Goal: Information Seeking & Learning: Learn about a topic

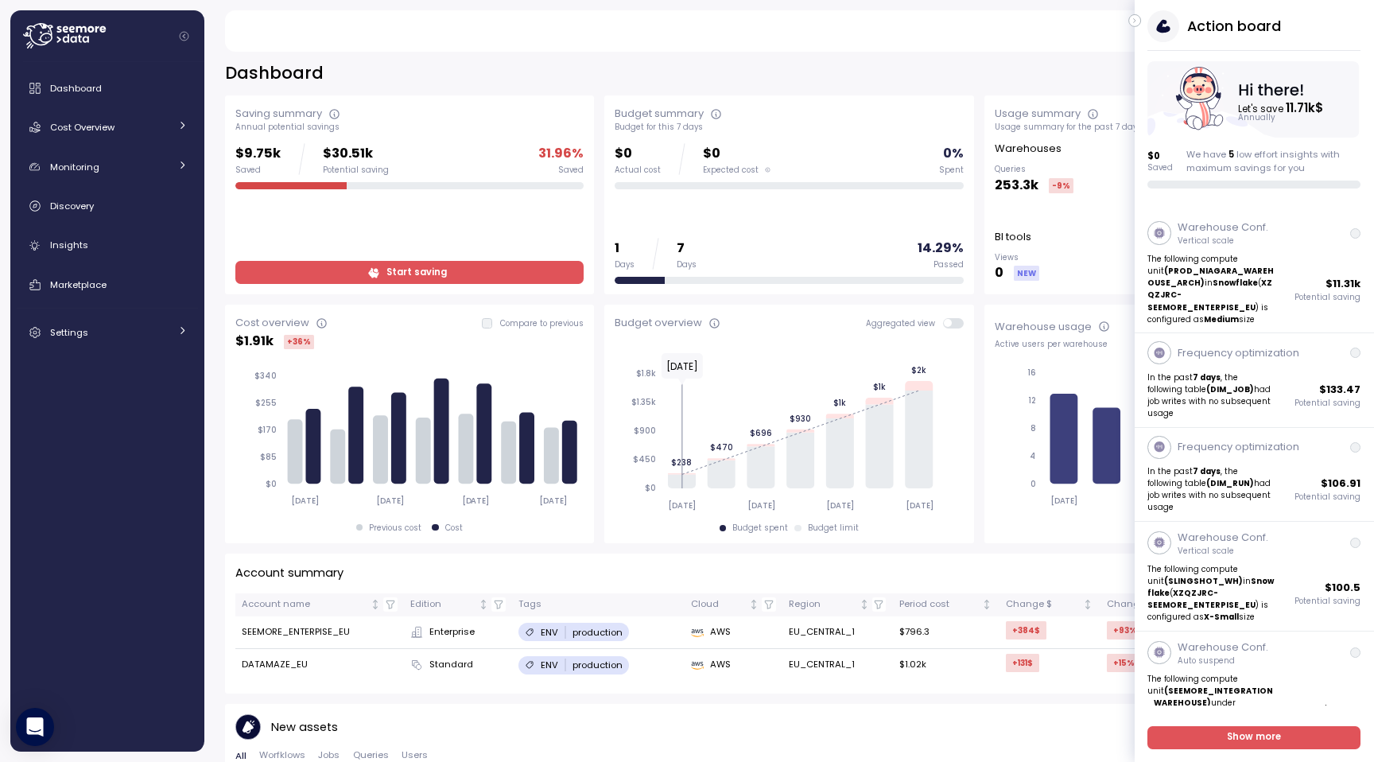
click at [1136, 22] on icon "button" at bounding box center [1135, 20] width 7 height 19
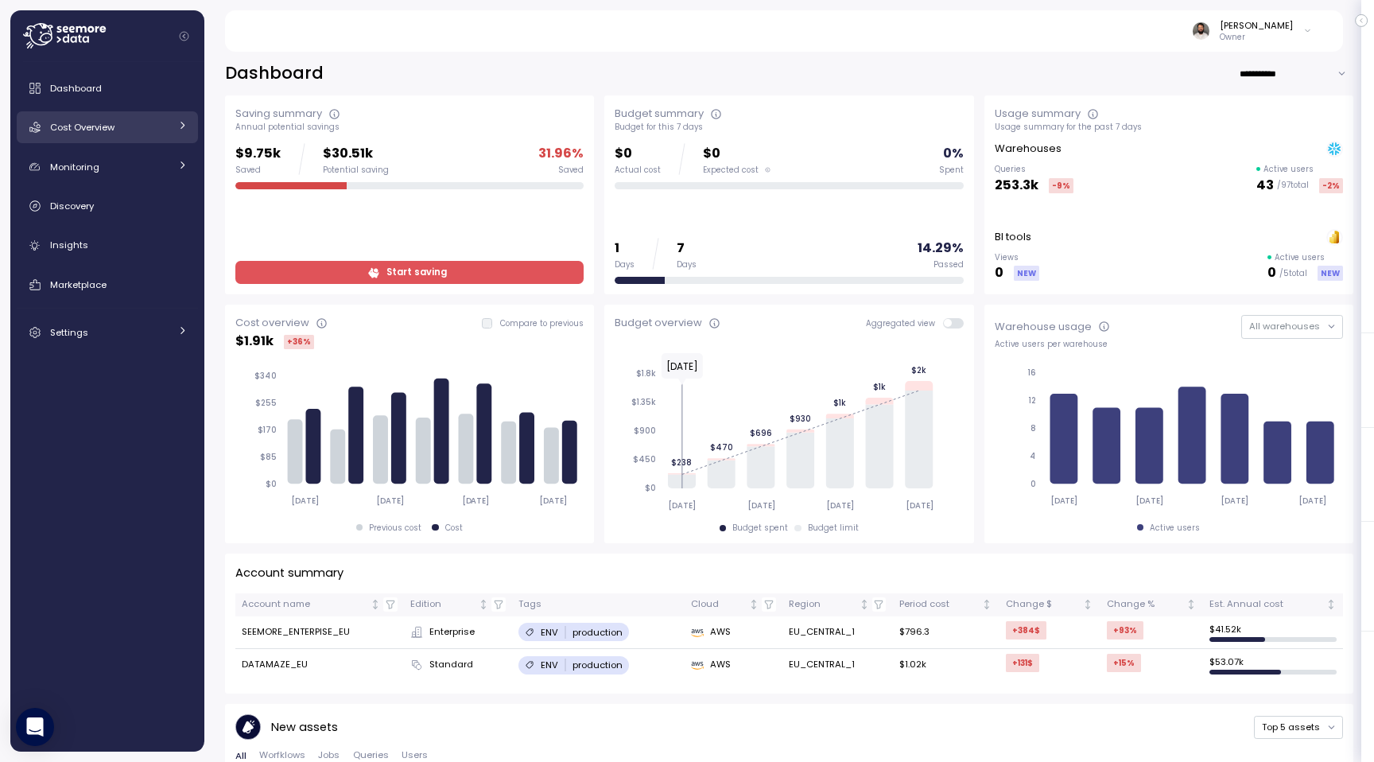
click at [147, 133] on div "Cost Overview" at bounding box center [109, 127] width 119 height 16
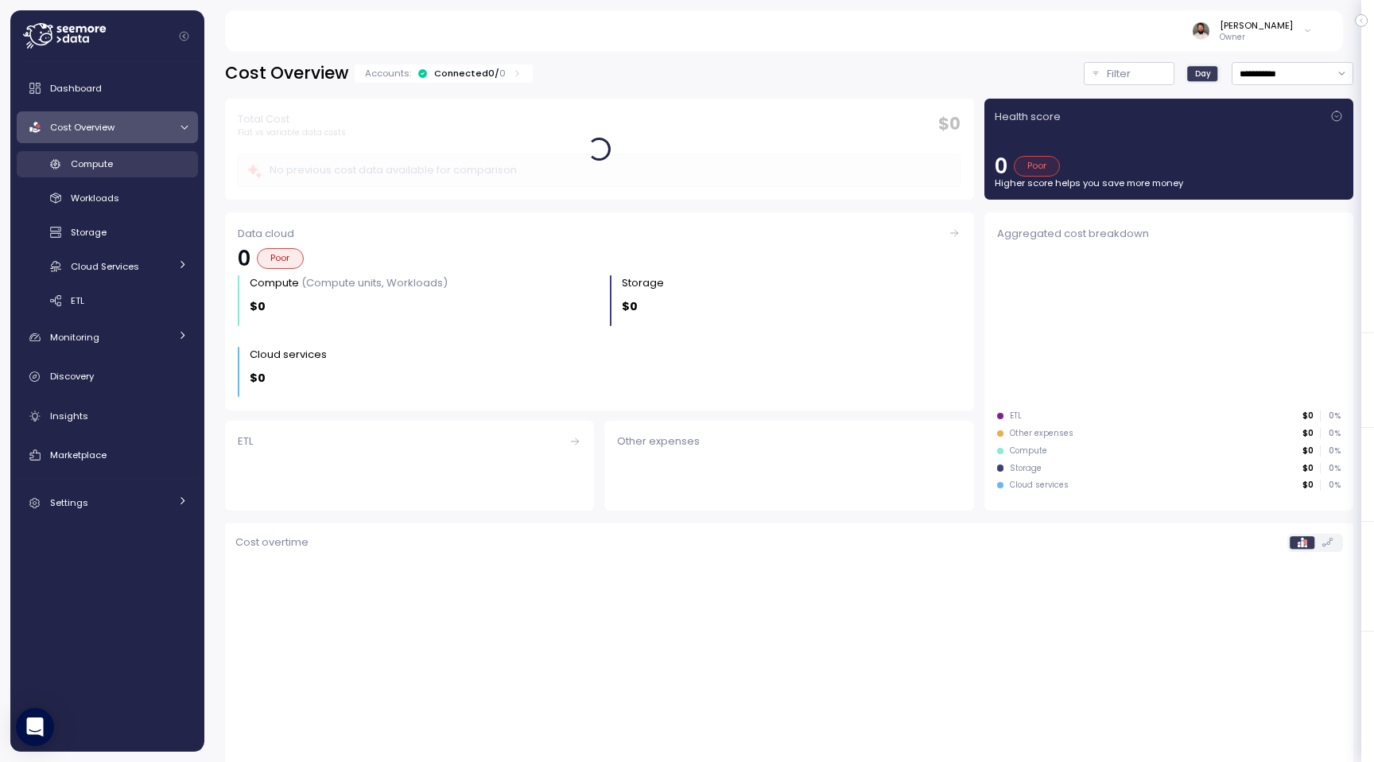
click at [141, 156] on div "Compute" at bounding box center [129, 164] width 117 height 16
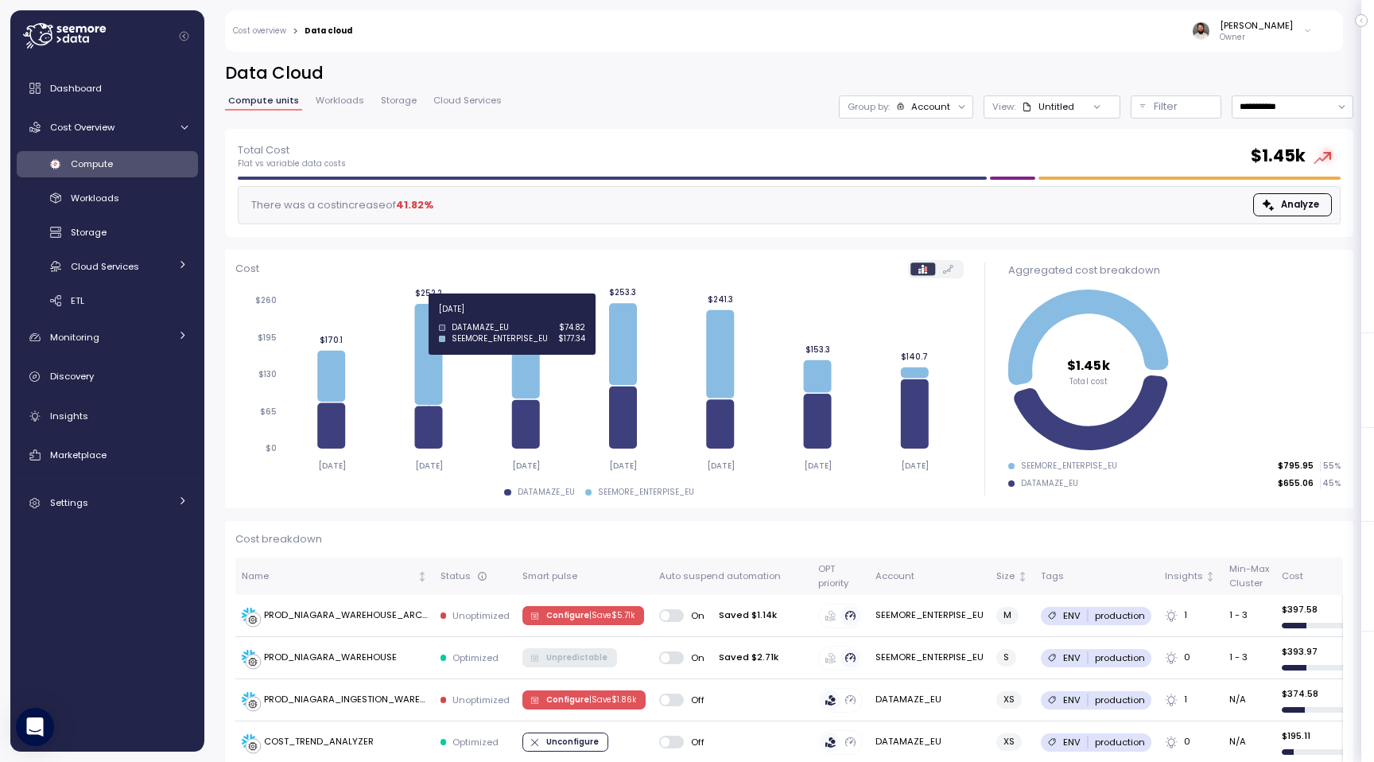
click at [418, 318] on icon at bounding box center [428, 354] width 28 height 101
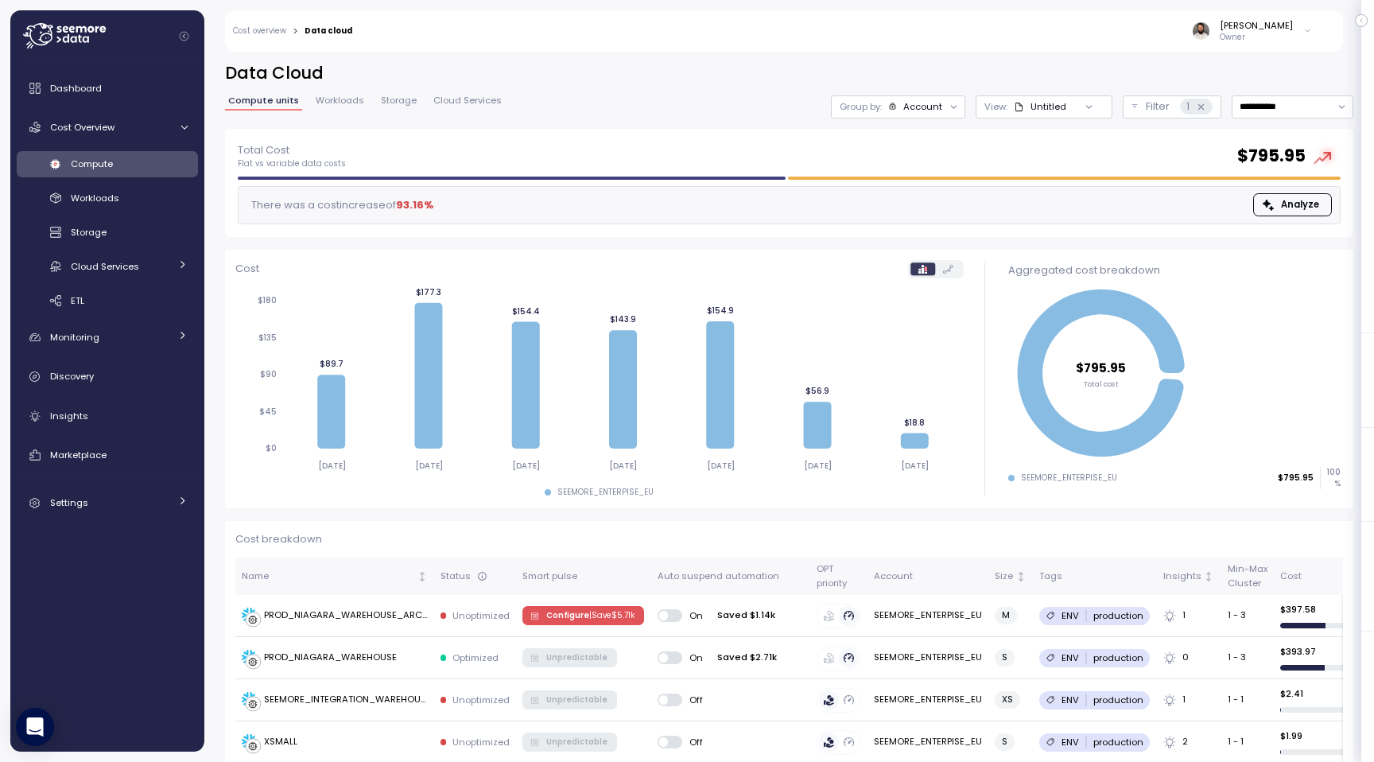
click at [920, 105] on div "Account" at bounding box center [922, 106] width 39 height 13
click at [1171, 108] on div "Filter 1" at bounding box center [1179, 107] width 67 height 16
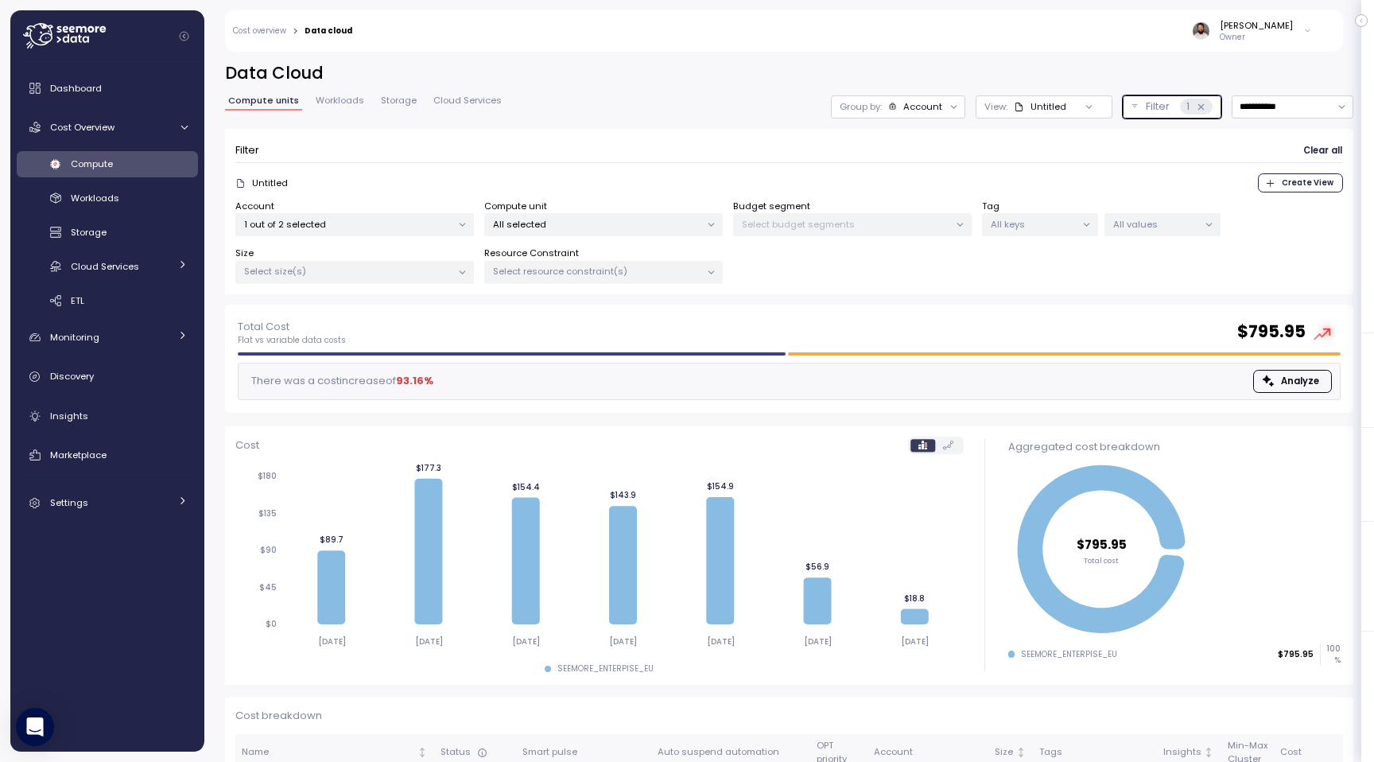
click at [429, 220] on p "1 out of 2 selected" at bounding box center [348, 224] width 208 height 13
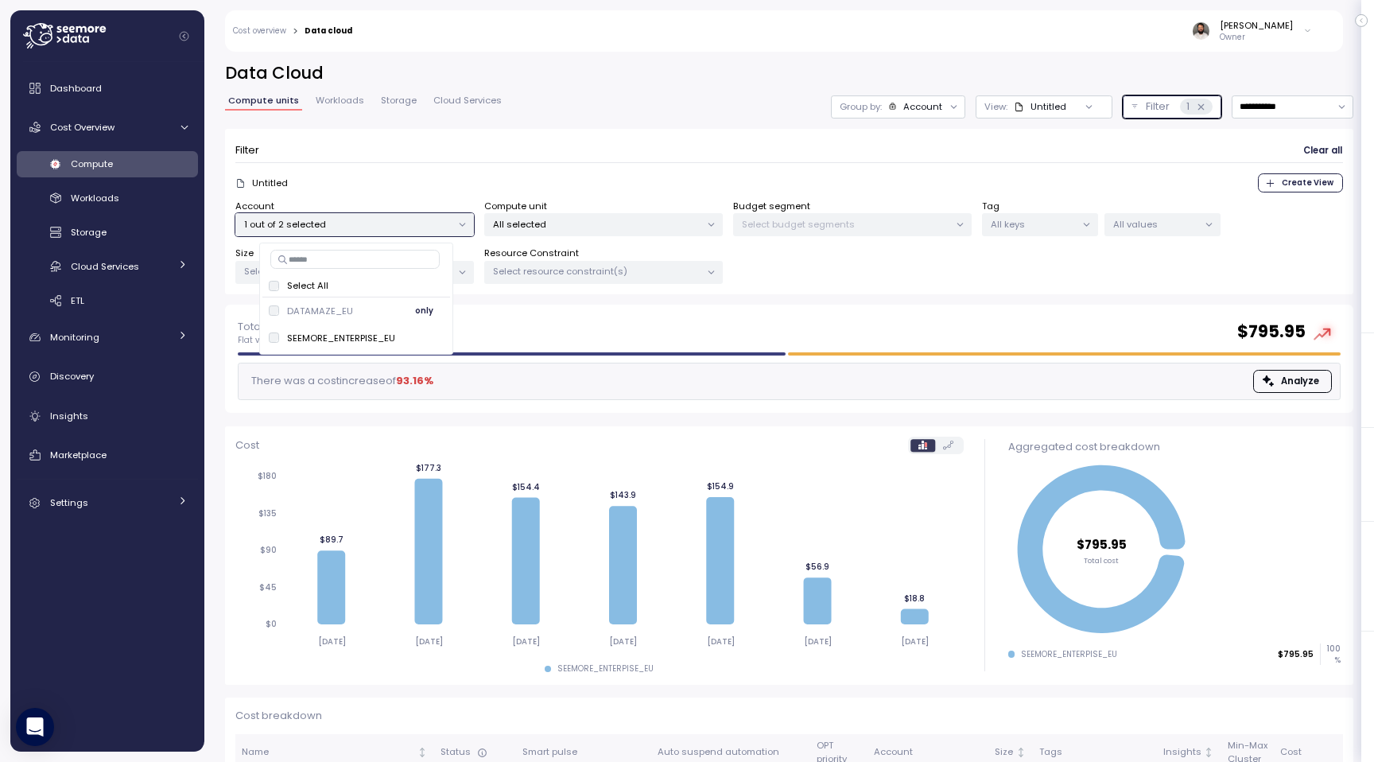
click at [397, 303] on div "DATAMAZE_EU only" at bounding box center [356, 310] width 175 height 19
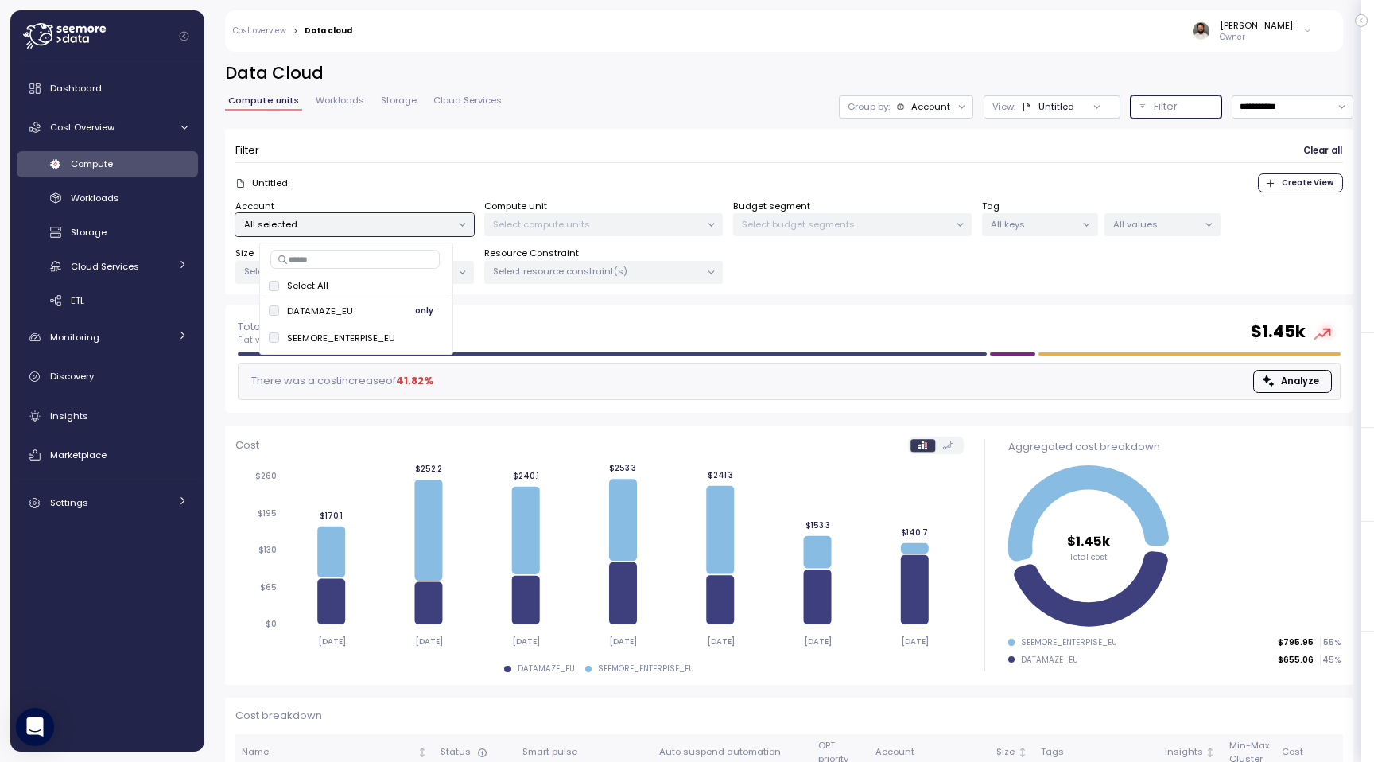
click at [424, 312] on span "only" at bounding box center [424, 310] width 18 height 17
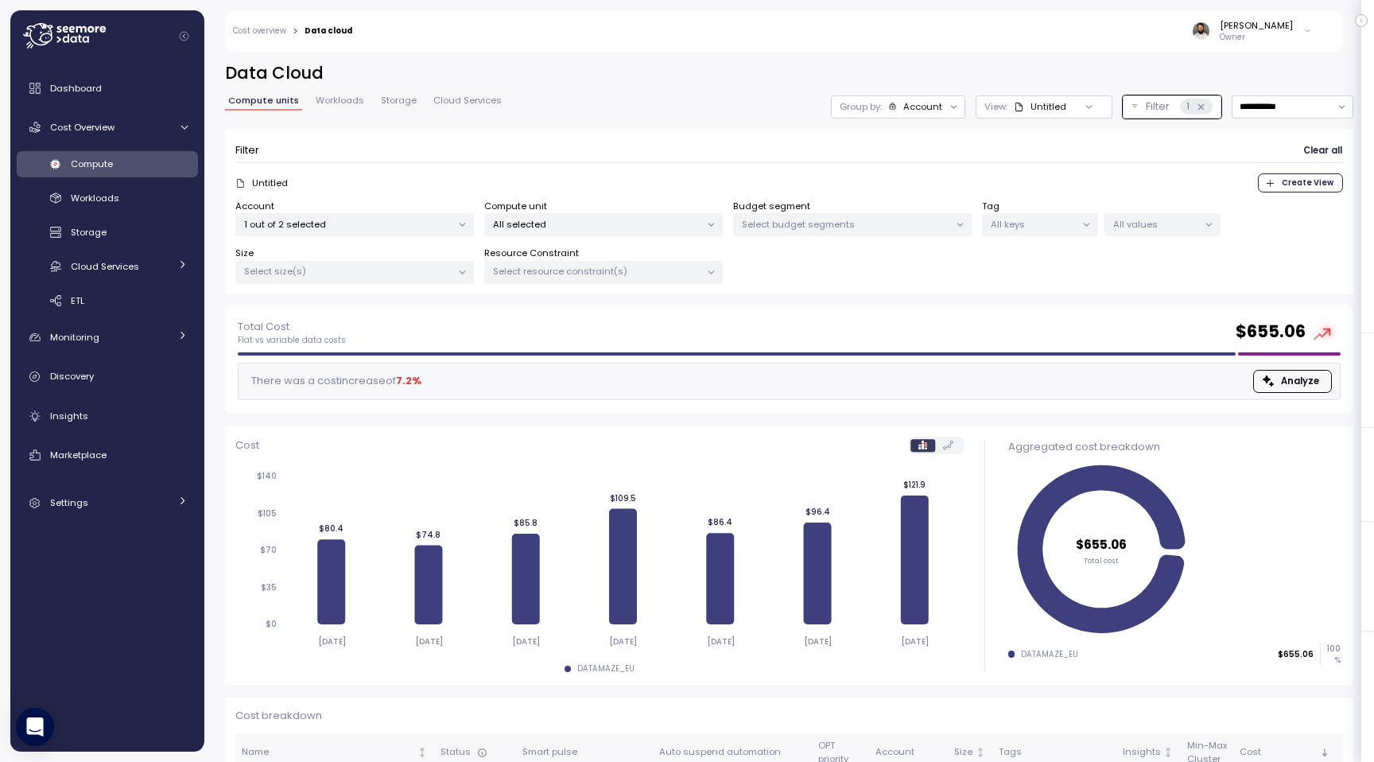
click at [732, 138] on div "Filter Clear all Untitled Create View Account 1 out of 2 selected Compute unit …" at bounding box center [789, 212] width 1129 height 166
click at [1307, 109] on input "**********" at bounding box center [1293, 106] width 122 height 23
click at [1308, 220] on div "Last 30 days" at bounding box center [1287, 222] width 59 height 13
type input "**********"
